Goal: Task Accomplishment & Management: Complete application form

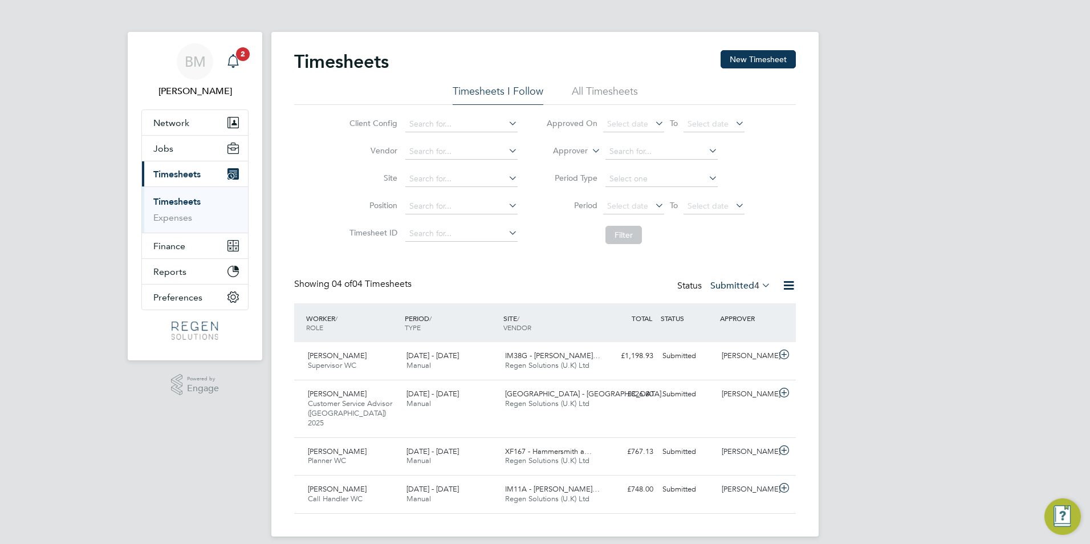
click at [231, 64] on icon "Main navigation" at bounding box center [233, 61] width 14 height 14
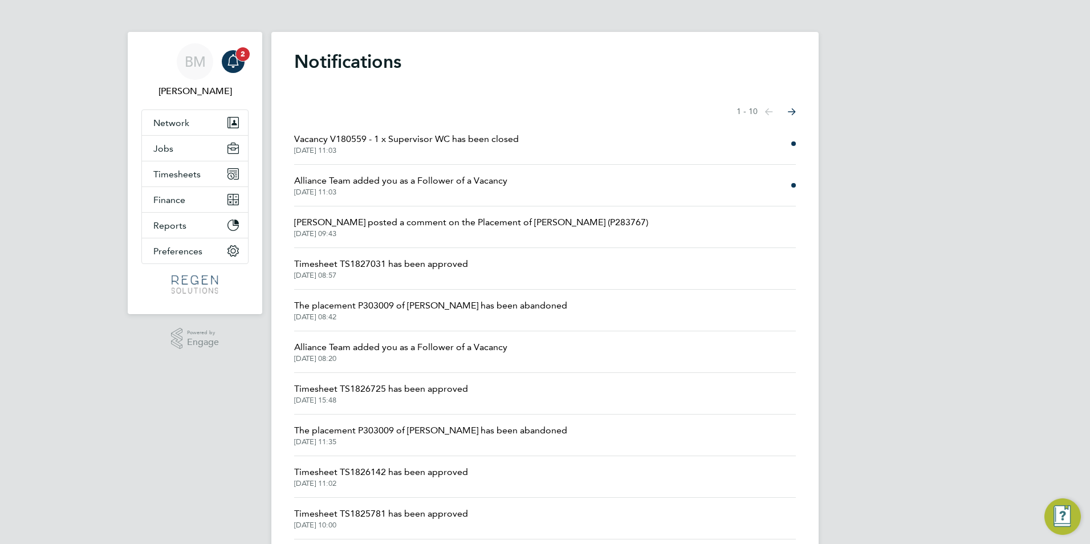
click at [238, 72] on div "Main navigation" at bounding box center [233, 61] width 23 height 23
click at [235, 55] on app-alerts-badge "2" at bounding box center [242, 53] width 15 height 15
click at [486, 137] on span "Vacancy V180559 - 1 x Supervisor WC has been closed" at bounding box center [406, 139] width 225 height 14
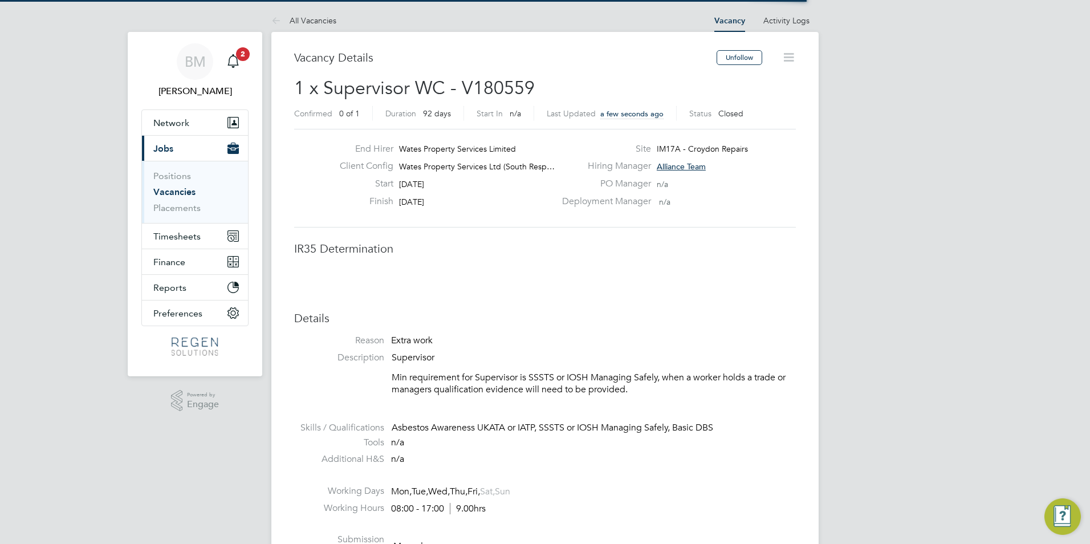
scroll to position [34, 80]
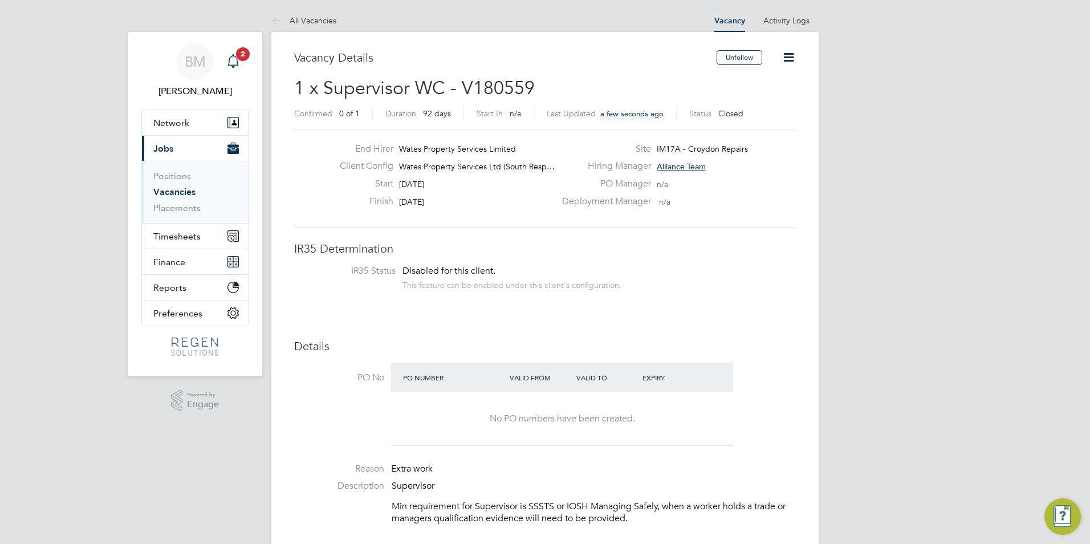
click at [237, 65] on icon "Main navigation" at bounding box center [232, 59] width 11 height 11
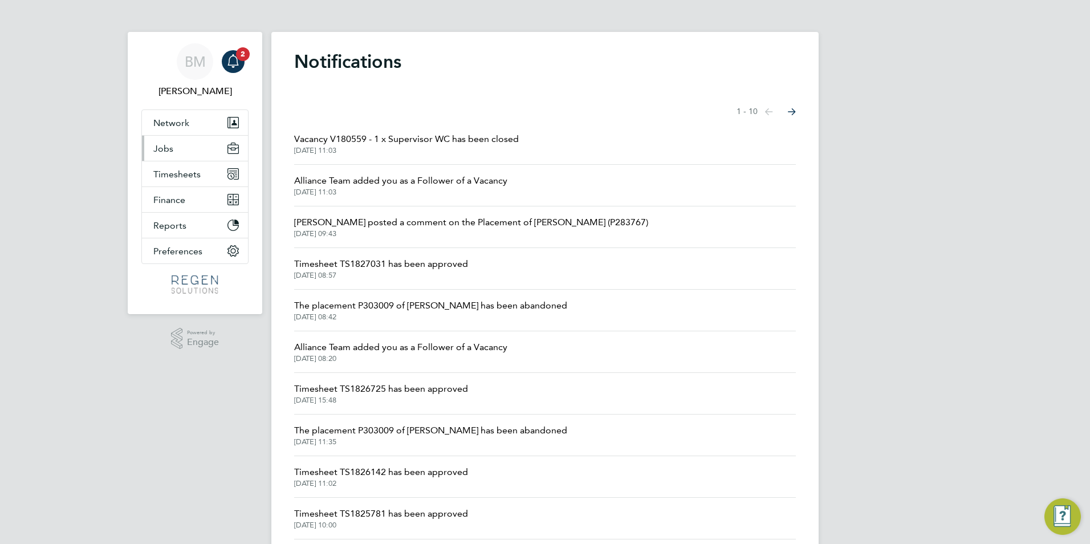
click at [176, 157] on button "Jobs" at bounding box center [195, 148] width 106 height 25
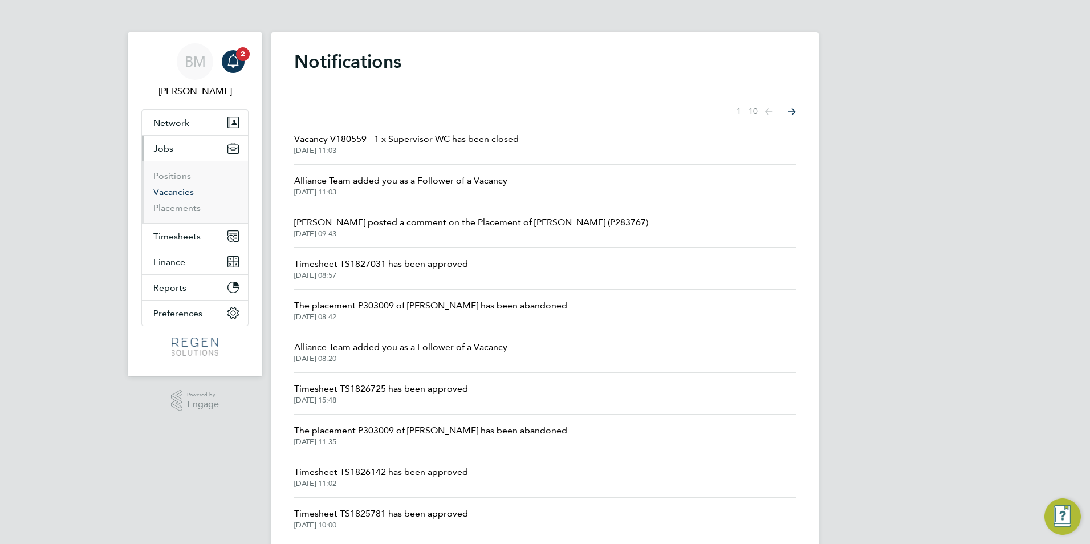
click at [183, 188] on link "Vacancies" at bounding box center [173, 191] width 40 height 11
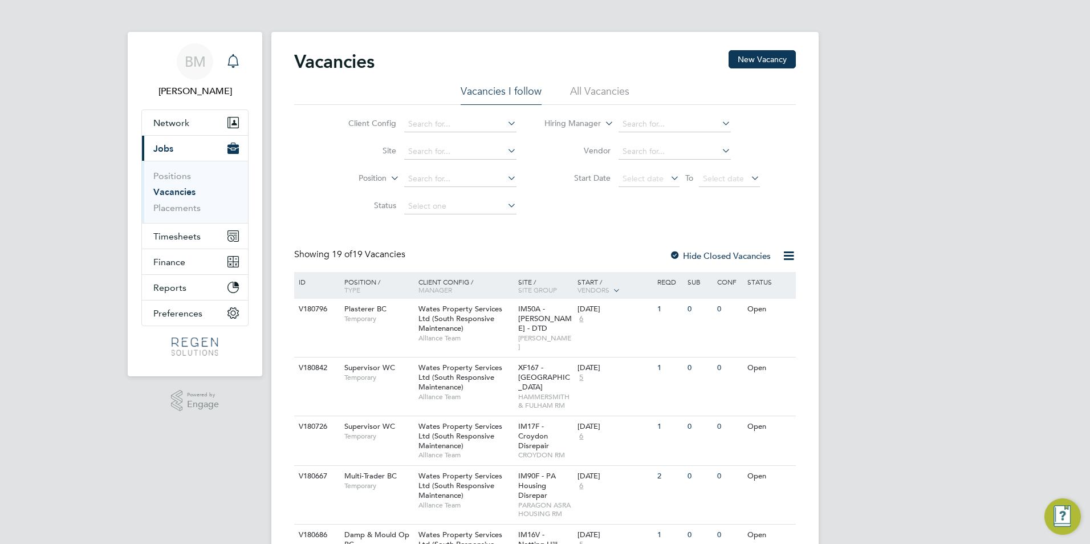
click at [232, 60] on icon "Main navigation" at bounding box center [233, 61] width 14 height 14
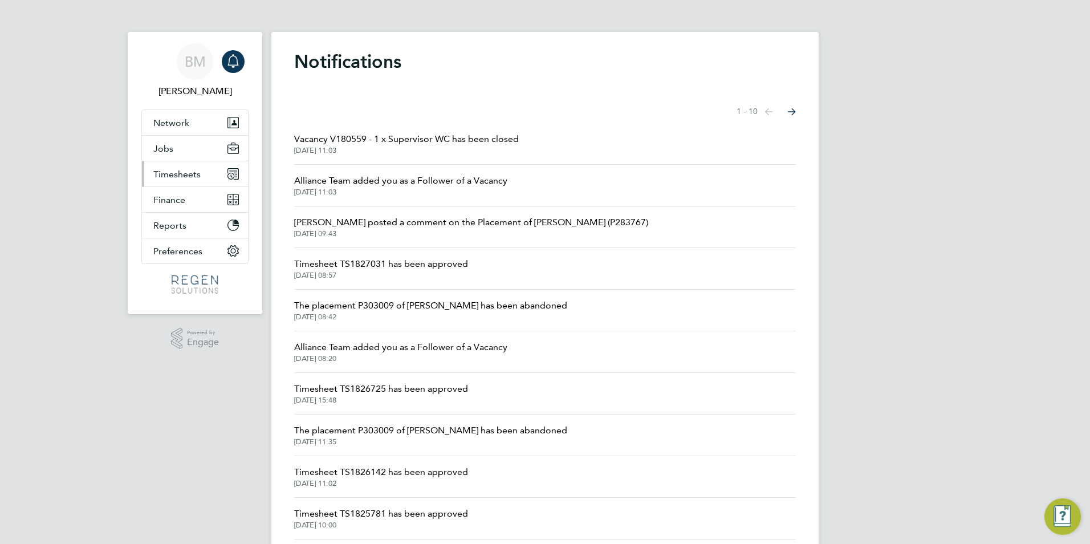
click at [187, 172] on span "Timesheets" at bounding box center [176, 174] width 47 height 11
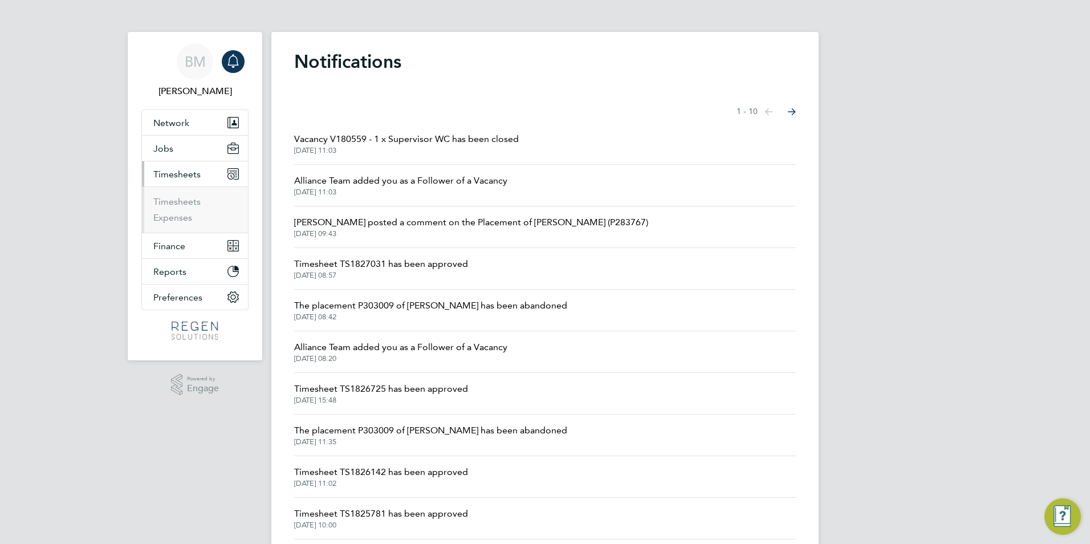
click at [176, 170] on span "Timesheets" at bounding box center [176, 174] width 47 height 11
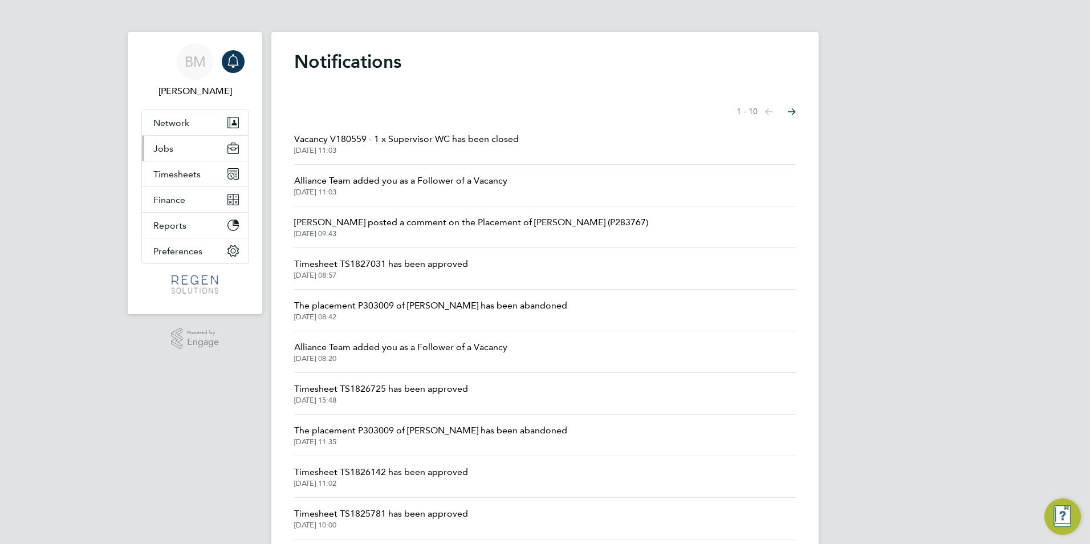
click at [170, 149] on span "Jobs" at bounding box center [163, 148] width 20 height 11
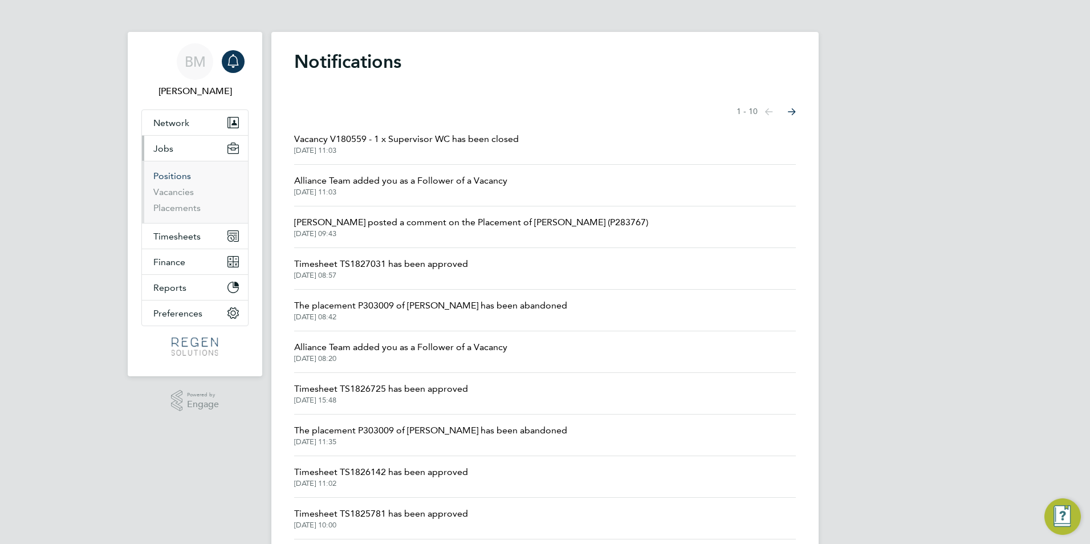
click at [176, 177] on link "Positions" at bounding box center [172, 175] width 38 height 11
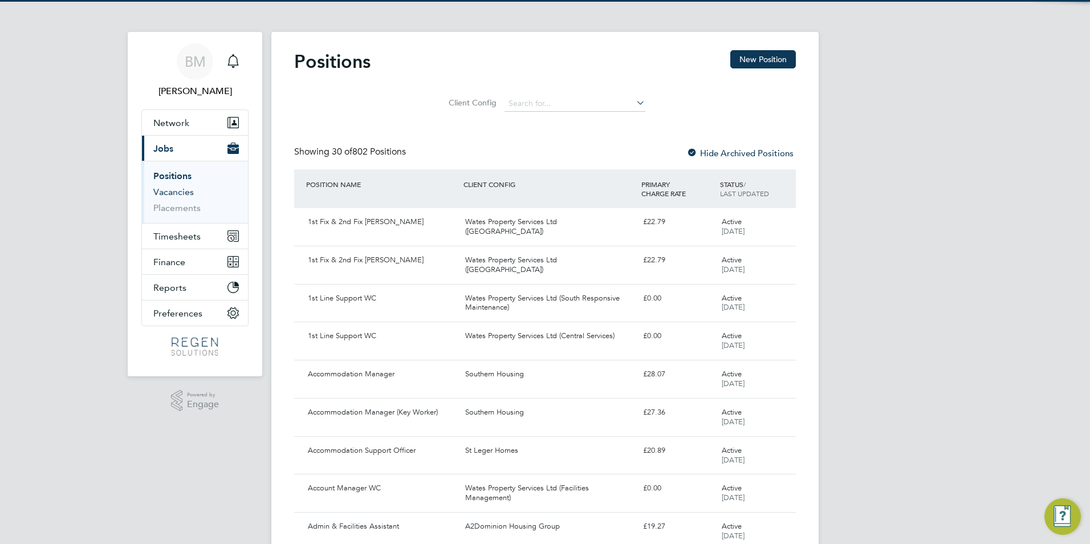
click at [181, 194] on link "Vacancies" at bounding box center [173, 191] width 40 height 11
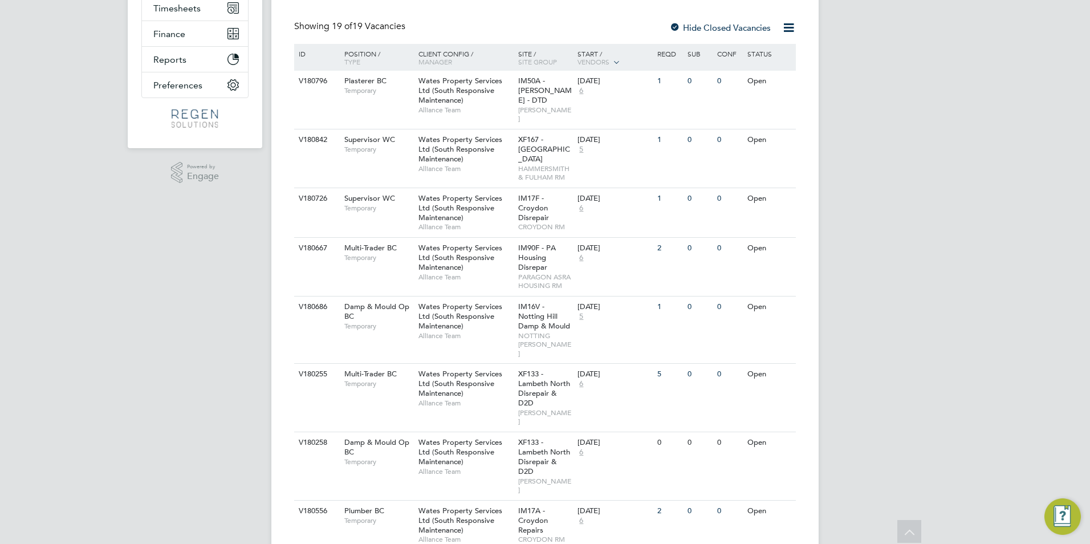
click at [368, 54] on div "Position / Type" at bounding box center [376, 57] width 80 height 27
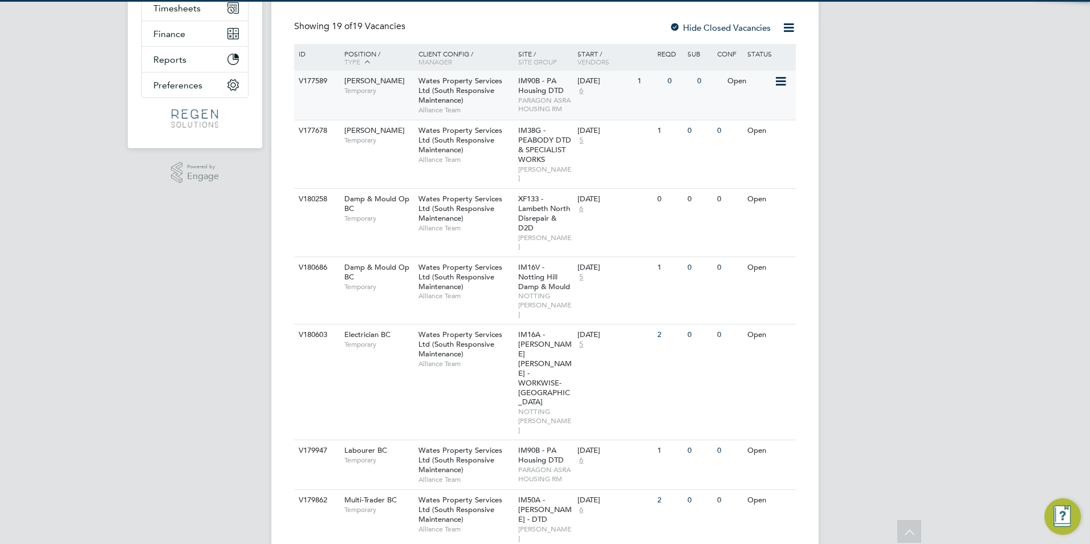
click at [375, 93] on span "Temporary" at bounding box center [378, 90] width 68 height 9
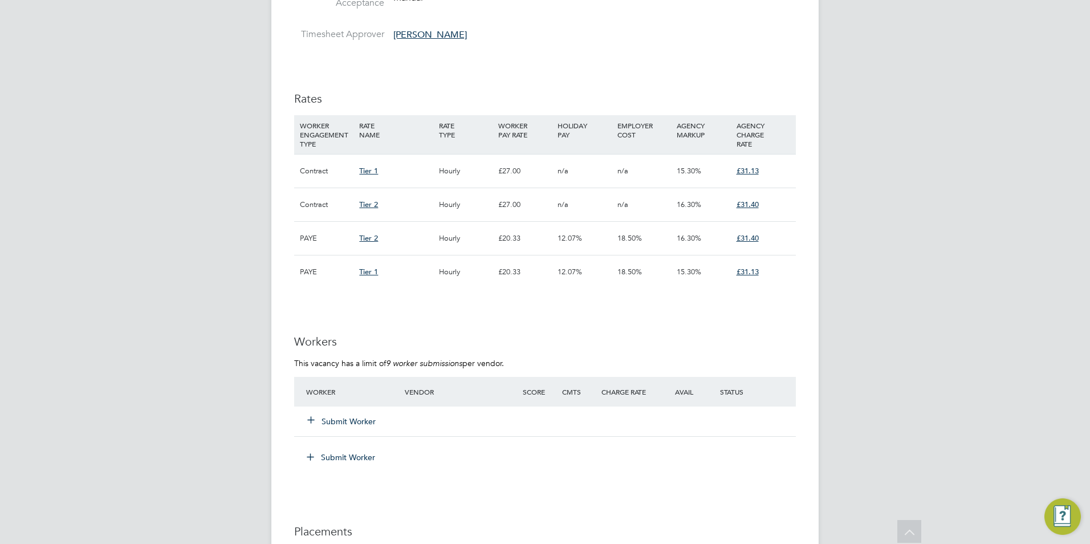
scroll to position [684, 0]
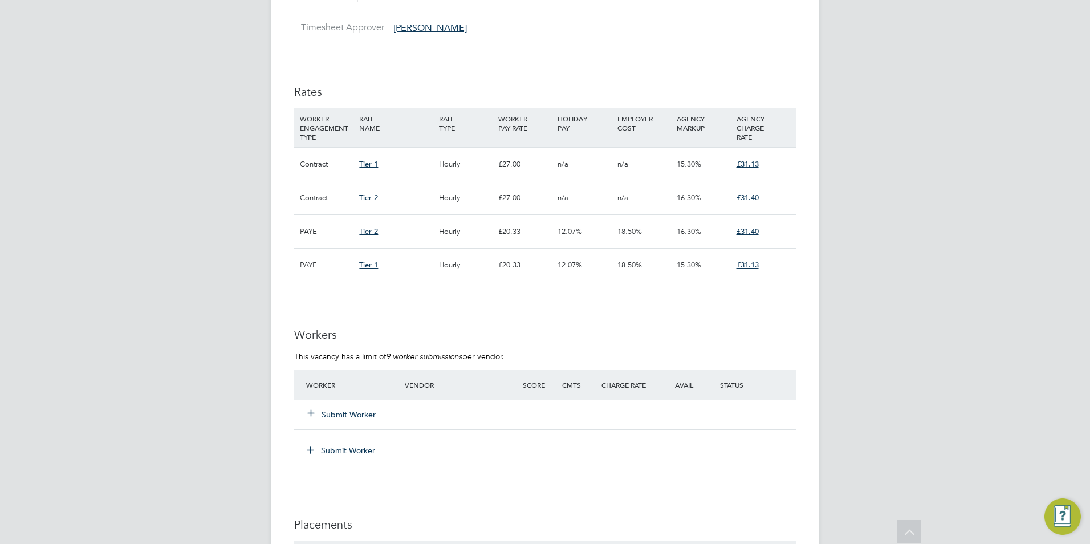
click at [360, 414] on button "Submit Worker" at bounding box center [342, 414] width 68 height 11
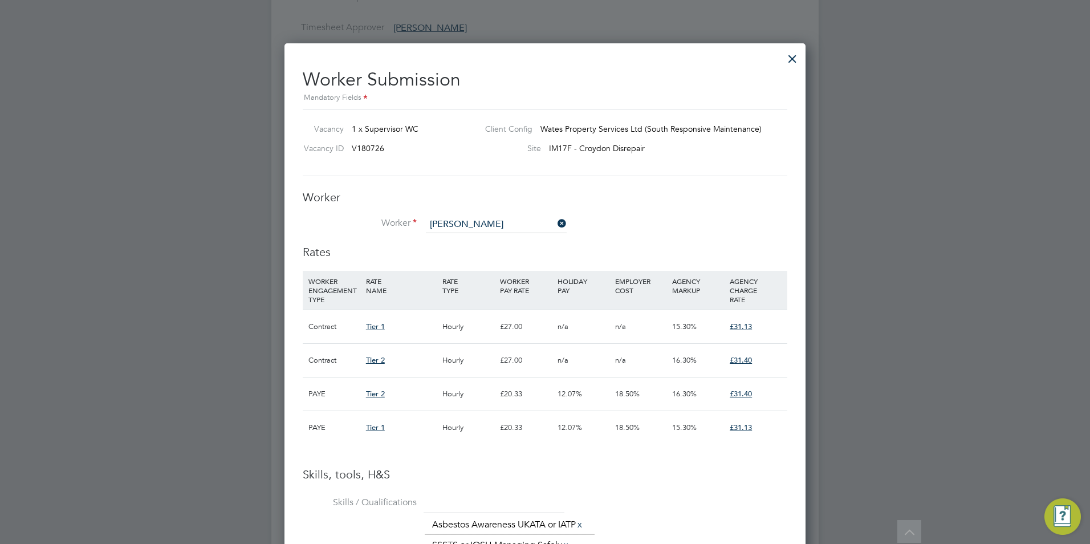
click at [489, 240] on li "[PERSON_NAME] borne (3335)" at bounding box center [496, 240] width 142 height 15
type input "[PERSON_NAME] (3335)"
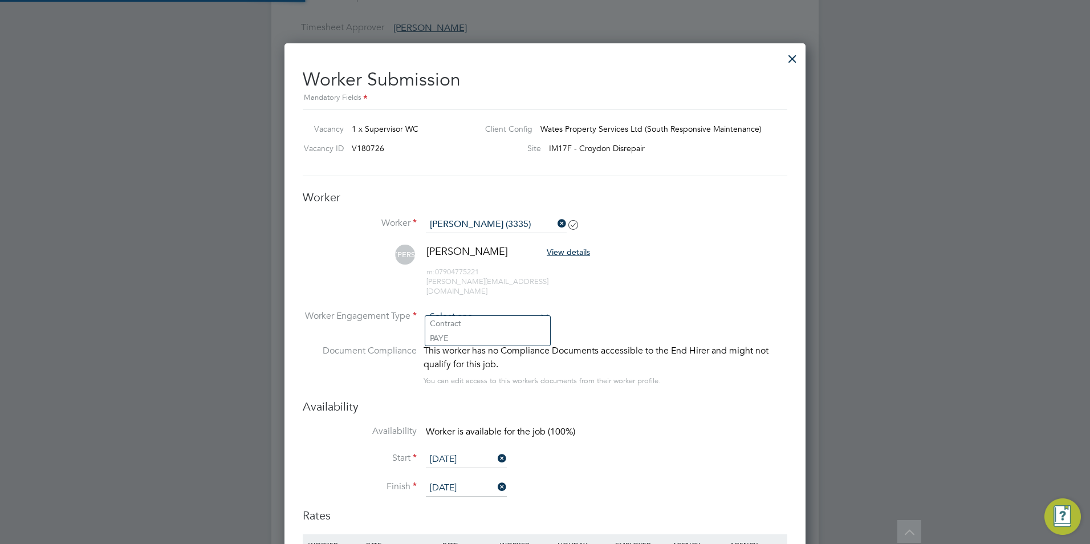
click at [481, 308] on input at bounding box center [488, 316] width 124 height 17
click at [475, 321] on li "Contract" at bounding box center [487, 323] width 125 height 15
type input "Contract"
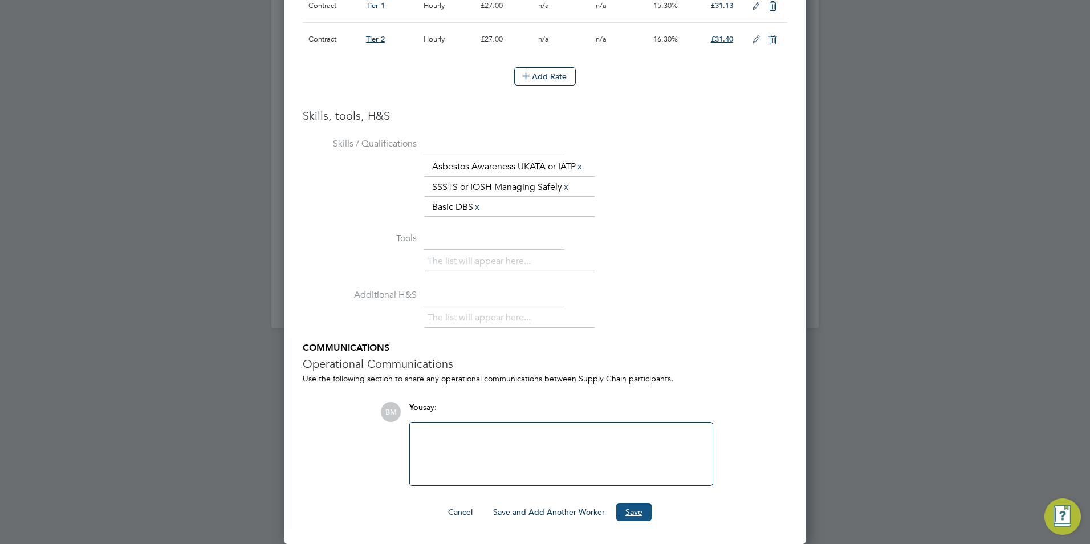
click at [640, 512] on button "Save" at bounding box center [633, 512] width 35 height 18
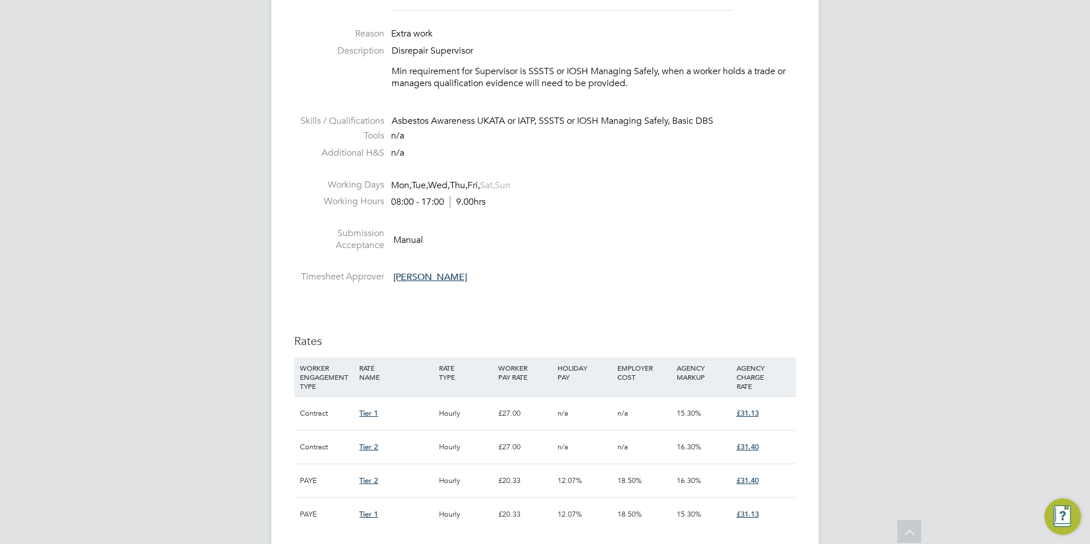
scroll to position [399, 0]
